Goal: Transaction & Acquisition: Purchase product/service

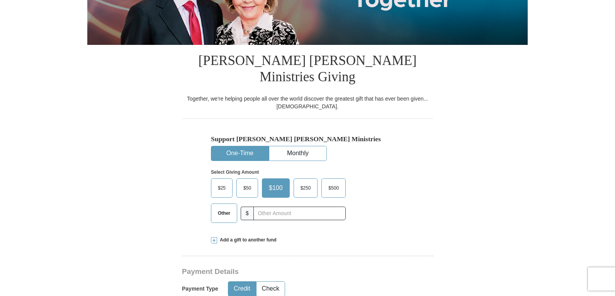
scroll to position [155, 0]
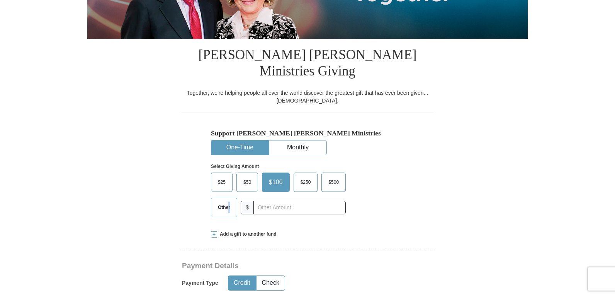
click at [230, 201] on span "Other" at bounding box center [224, 207] width 20 height 12
click at [229, 201] on span "Other" at bounding box center [224, 207] width 20 height 12
click at [0, 0] on input "Other" at bounding box center [0, 0] width 0 height 0
click at [261, 231] on span "Add a gift to another fund" at bounding box center [247, 234] width 60 height 7
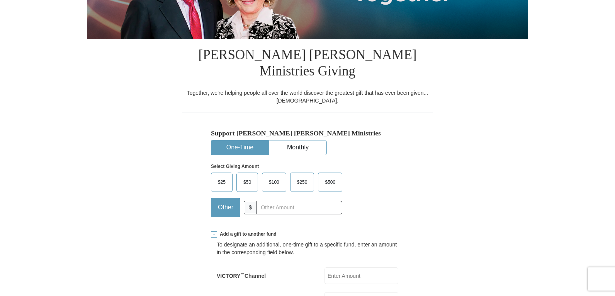
click at [337, 292] on input "EliteCX Team" at bounding box center [362, 300] width 74 height 17
type input "25.00"
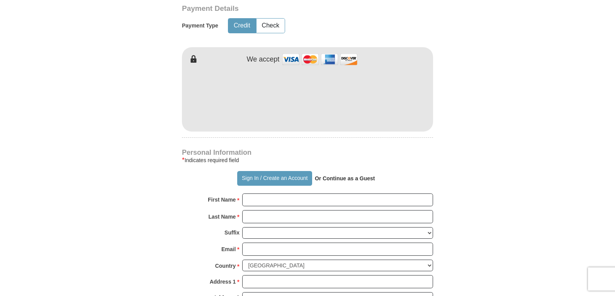
scroll to position [541, 0]
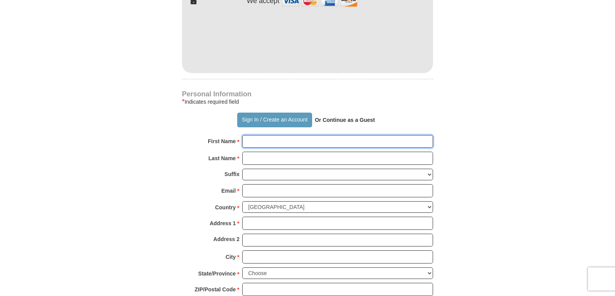
click at [303, 135] on input "First Name *" at bounding box center [337, 141] width 191 height 13
type input "[PERSON_NAME]"
click at [284, 152] on input "Last Name *" at bounding box center [337, 158] width 191 height 13
type input "[PERSON_NAME]"
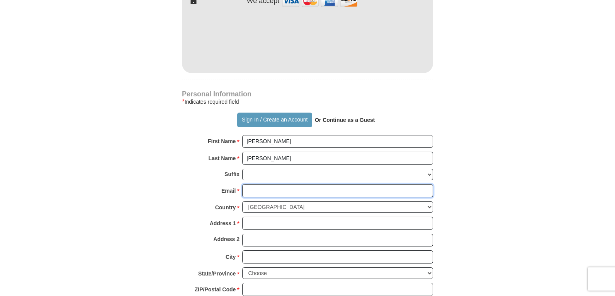
click at [280, 184] on input "Email *" at bounding box center [337, 190] width 191 height 13
type input "[EMAIL_ADDRESS][DOMAIN_NAME]"
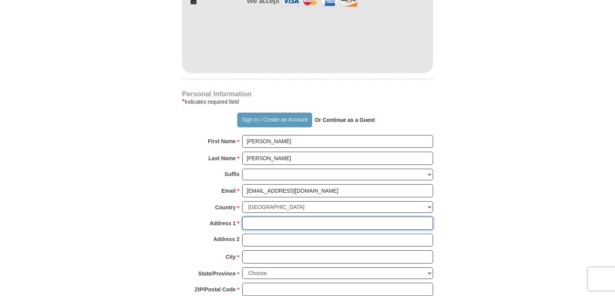
type input "[STREET_ADDRESS][PERSON_NAME]"
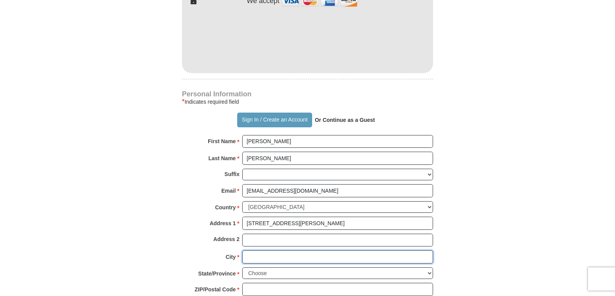
type input "Lehigh Acres"
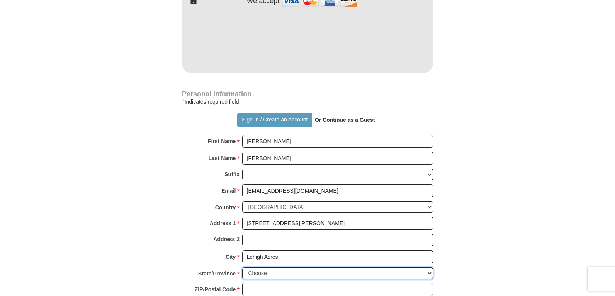
select select "FL"
type input "33971"
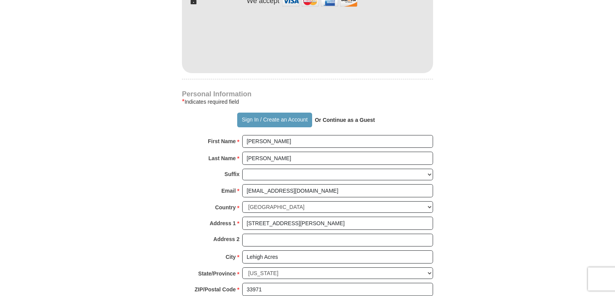
type input "2395959734"
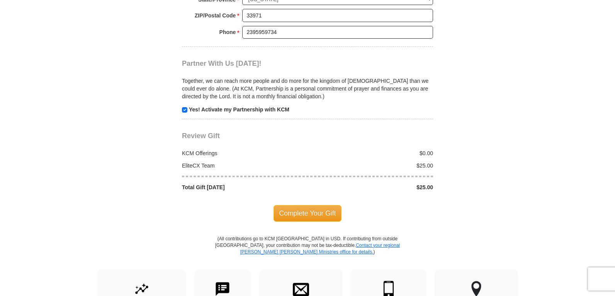
scroll to position [850, 0]
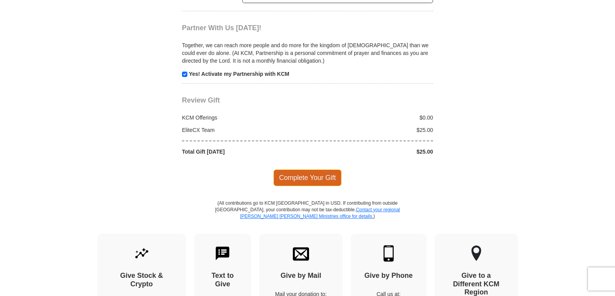
click at [321, 169] on span "Complete Your Gift" at bounding box center [308, 177] width 68 height 16
